Goal: Find specific page/section: Find specific page/section

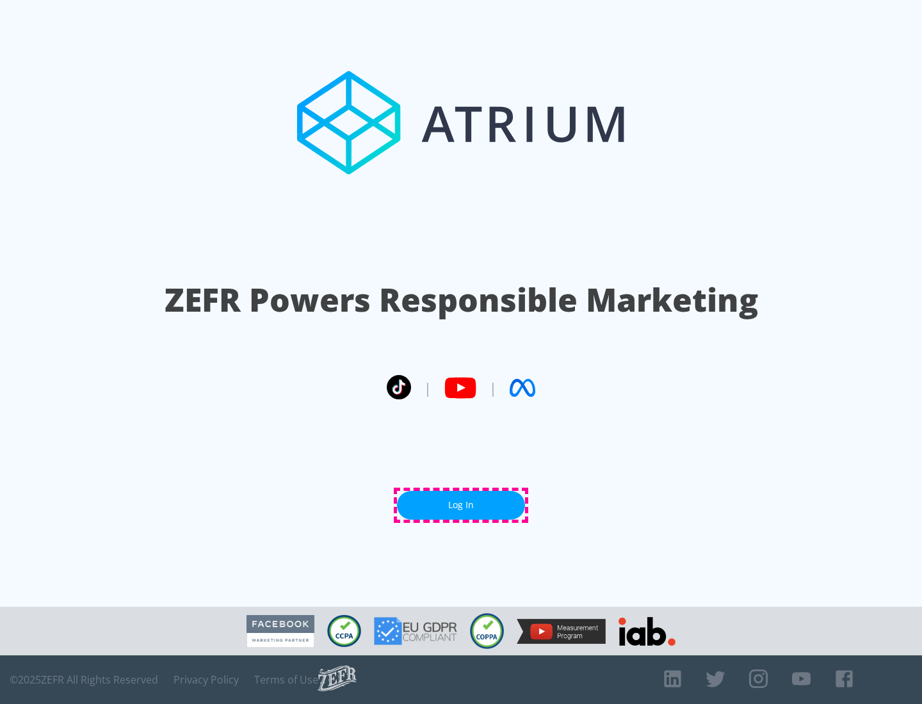
click at [461, 505] on link "Log In" at bounding box center [461, 505] width 128 height 29
